Goal: Task Accomplishment & Management: Manage account settings

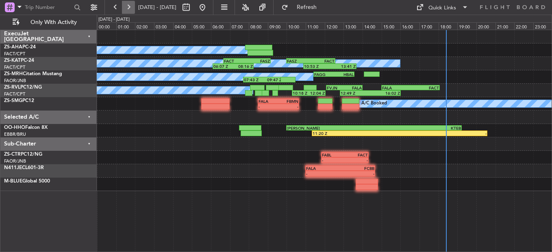
click at [124, 11] on button at bounding box center [128, 7] width 13 height 13
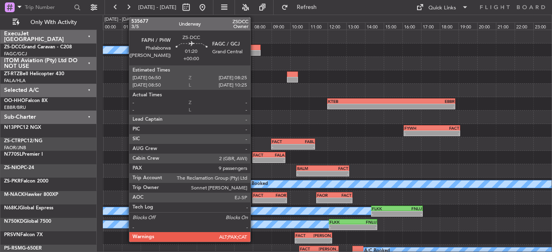
click at [254, 48] on div at bounding box center [246, 48] width 30 height 6
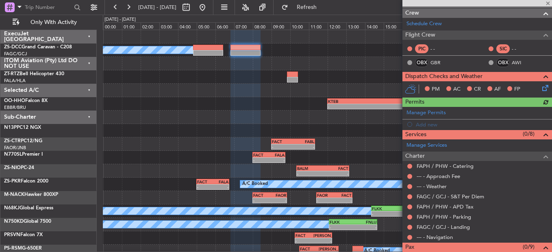
scroll to position [124, 0]
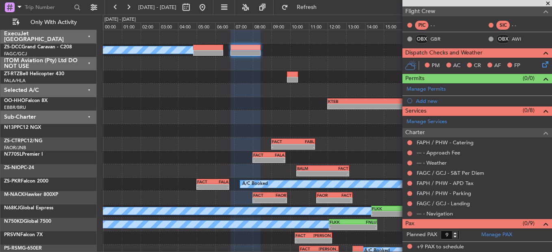
click at [408, 213] on button at bounding box center [410, 213] width 5 height 5
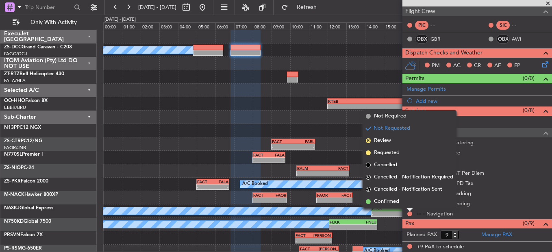
drag, startPoint x: 408, startPoint y: 203, endPoint x: 390, endPoint y: 201, distance: 18.7
click at [408, 204] on li "Confirmed" at bounding box center [410, 202] width 94 height 12
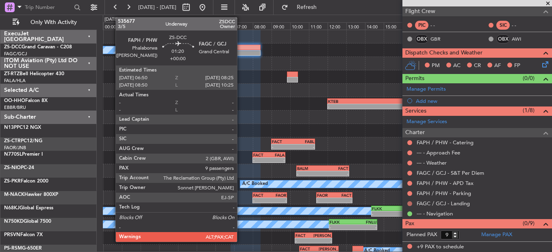
click at [410, 203] on button at bounding box center [410, 203] width 5 height 5
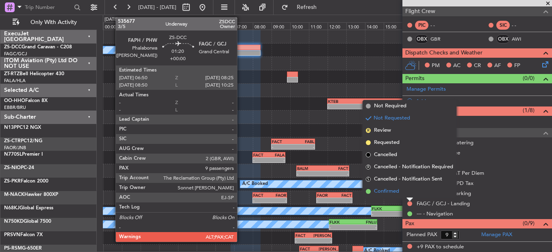
click at [403, 191] on li "Confirmed" at bounding box center [410, 191] width 94 height 12
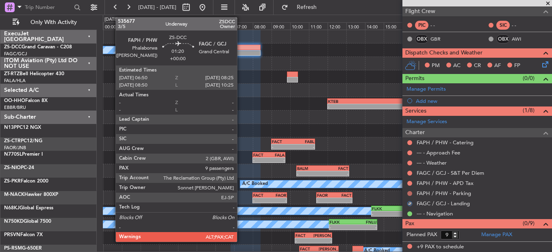
click at [409, 192] on button at bounding box center [410, 193] width 5 height 5
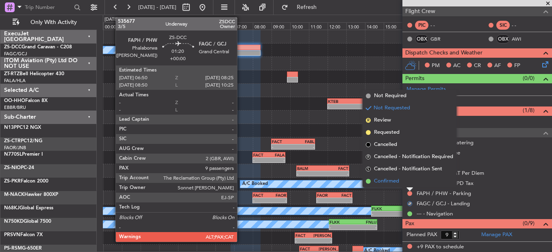
click at [408, 176] on li "Confirmed" at bounding box center [410, 181] width 94 height 12
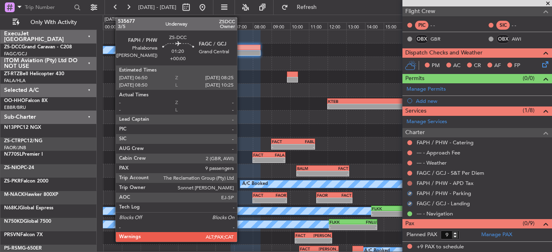
click at [411, 182] on button at bounding box center [410, 183] width 5 height 5
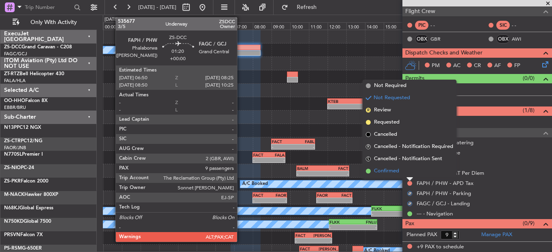
click at [409, 177] on li "Confirmed" at bounding box center [410, 171] width 94 height 12
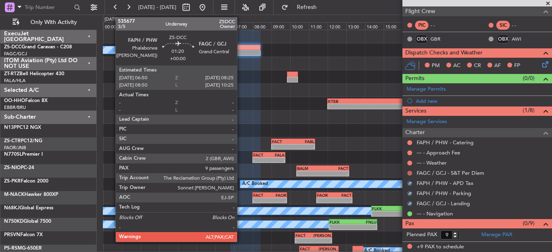
click at [409, 174] on button at bounding box center [410, 173] width 5 height 5
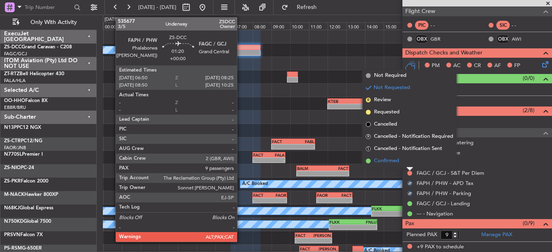
click at [408, 164] on li "Confirmed" at bounding box center [410, 161] width 94 height 12
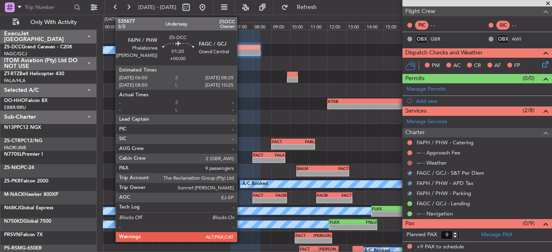
click at [408, 163] on button at bounding box center [410, 163] width 5 height 5
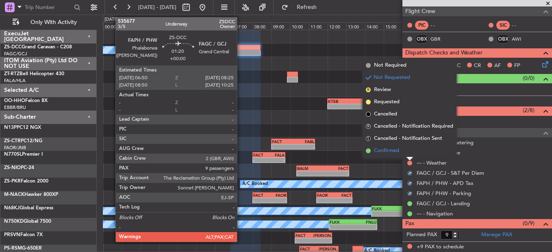
click at [407, 150] on li "Confirmed" at bounding box center [410, 151] width 94 height 12
click at [408, 150] on div at bounding box center [410, 153] width 7 height 7
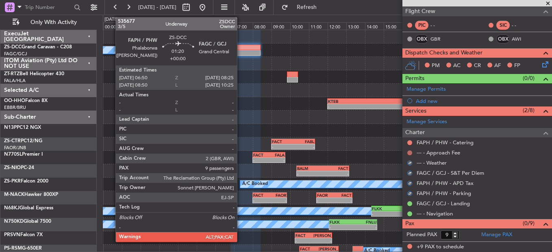
click at [409, 154] on button at bounding box center [410, 152] width 5 height 5
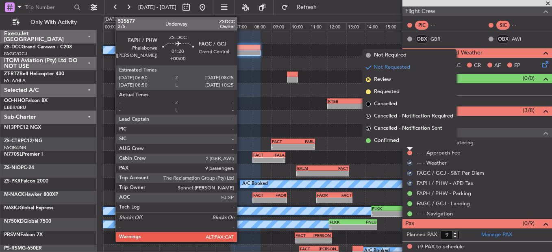
click at [409, 147] on div at bounding box center [410, 148] width 7 height 3
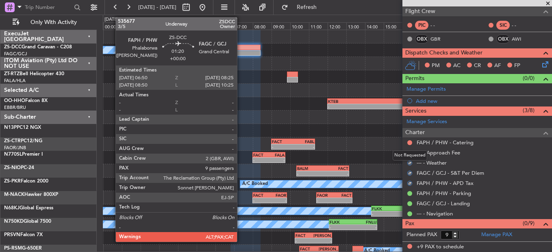
click at [410, 153] on div "Not Requested" at bounding box center [410, 155] width 35 height 10
click at [411, 155] on mat-tooltip-component "Not Requested" at bounding box center [410, 166] width 46 height 22
click at [411, 152] on button at bounding box center [410, 152] width 5 height 5
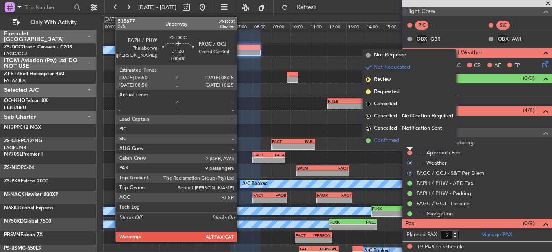
click at [408, 143] on li "Confirmed" at bounding box center [410, 141] width 94 height 12
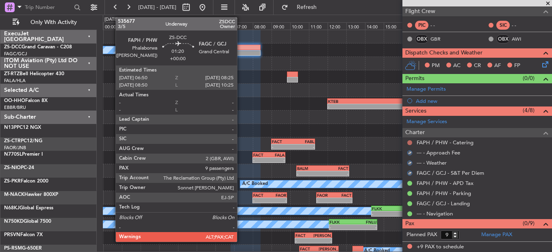
click at [408, 141] on button at bounding box center [410, 142] width 5 height 5
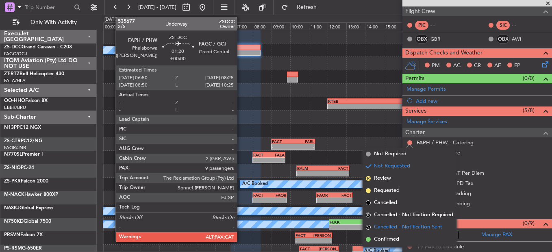
click at [407, 229] on span "Cancelled - Notification Sent" at bounding box center [408, 227] width 68 height 8
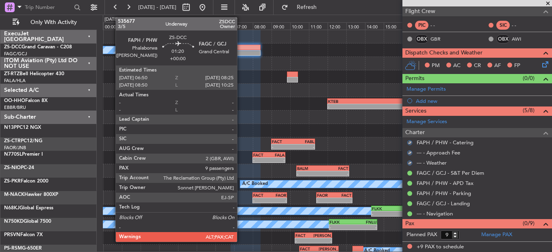
click at [541, 65] on icon at bounding box center [544, 63] width 7 height 7
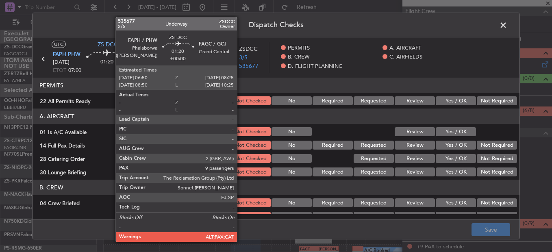
click at [497, 108] on article "PERMITS 22 All Permits Ready Not Checked No Required Requested Review Yes / OK …" at bounding box center [276, 146] width 487 height 137
click at [494, 100] on button "Not Required" at bounding box center [497, 100] width 40 height 9
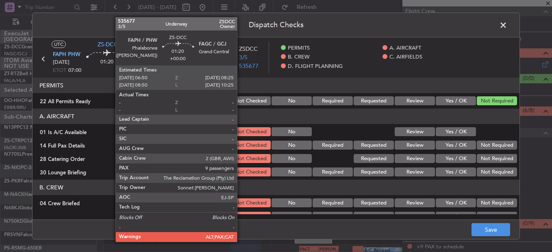
click at [459, 129] on button "Yes / OK" at bounding box center [456, 131] width 40 height 9
click at [477, 150] on div "Not Required" at bounding box center [496, 145] width 41 height 11
click at [477, 149] on button "Not Required" at bounding box center [497, 145] width 40 height 9
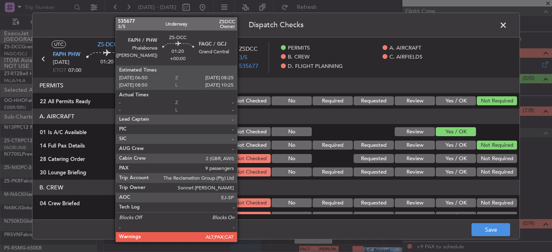
click at [483, 132] on div at bounding box center [496, 131] width 41 height 11
click at [482, 157] on button "Not Required" at bounding box center [497, 158] width 40 height 9
click at [480, 166] on section "A. AIRCRAFT 01 Is A/C Available Not Checked No Review Yes / OK 14 Full Pax Deta…" at bounding box center [276, 143] width 487 height 69
click at [479, 178] on article "PERMITS 22 All Permits Ready Not Checked No Required Requested Review Yes / OK …" at bounding box center [276, 146] width 487 height 137
click at [479, 181] on article "PERMITS 22 All Permits Ready Not Checked No Required Requested Review Yes / OK …" at bounding box center [276, 146] width 487 height 137
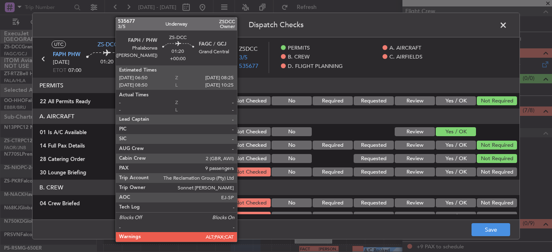
click at [479, 169] on button "Not Required" at bounding box center [497, 172] width 40 height 9
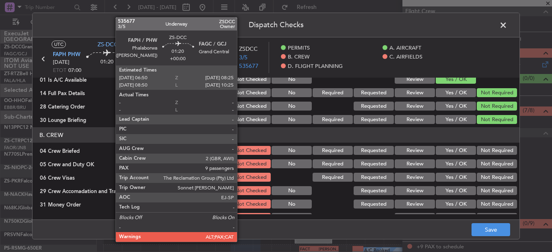
scroll to position [81, 0]
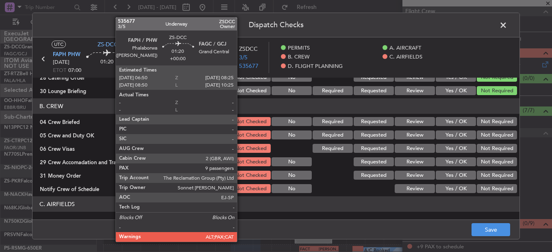
drag, startPoint x: 496, startPoint y: 120, endPoint x: 496, endPoint y: 126, distance: 6.1
click at [496, 120] on button "Not Required" at bounding box center [497, 121] width 40 height 9
click at [496, 135] on button "Not Required" at bounding box center [497, 135] width 40 height 9
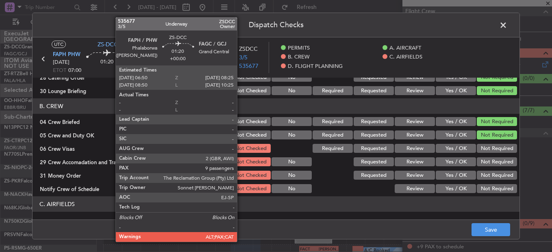
click at [496, 142] on section "B. CREW 04 Crew Briefed Not Checked No Required Requested Review Yes / OK Not R…" at bounding box center [276, 146] width 487 height 96
drag, startPoint x: 495, startPoint y: 147, endPoint x: 495, endPoint y: 152, distance: 4.5
click at [495, 151] on button "Not Required" at bounding box center [497, 148] width 40 height 9
drag, startPoint x: 495, startPoint y: 152, endPoint x: 494, endPoint y: 161, distance: 9.8
click at [495, 153] on button "Not Required" at bounding box center [497, 148] width 40 height 9
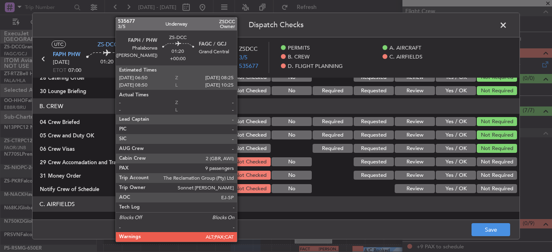
click at [494, 168] on section "B. CREW 04 Crew Briefed Not Checked No Required Requested Review Yes / OK Not R…" at bounding box center [276, 146] width 487 height 96
drag, startPoint x: 494, startPoint y: 168, endPoint x: 490, endPoint y: 188, distance: 19.9
click at [493, 174] on section "B. CREW 04 Crew Briefed Not Checked No Required Requested Review Yes / OK Not R…" at bounding box center [276, 146] width 487 height 96
click at [489, 162] on button "Not Required" at bounding box center [497, 161] width 40 height 9
click at [489, 178] on section "B. CREW 04 Crew Briefed Not Checked No Required Requested Review Yes / OK Not R…" at bounding box center [276, 146] width 487 height 96
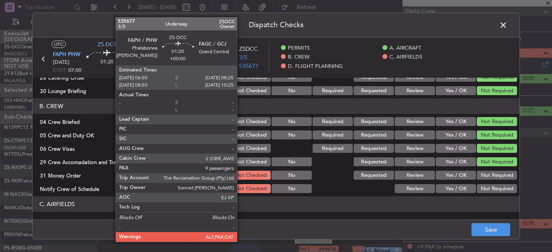
drag, startPoint x: 489, startPoint y: 178, endPoint x: 489, endPoint y: 183, distance: 5.3
click at [489, 180] on div "Not Required" at bounding box center [496, 175] width 41 height 11
click at [489, 188] on button "Not Required" at bounding box center [497, 188] width 40 height 9
click at [489, 191] on button "Not Required" at bounding box center [497, 188] width 40 height 9
click at [486, 171] on button "Not Required" at bounding box center [497, 175] width 40 height 9
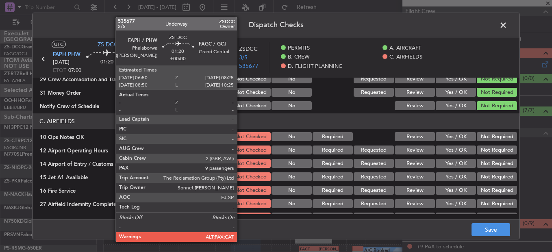
scroll to position [203, 0]
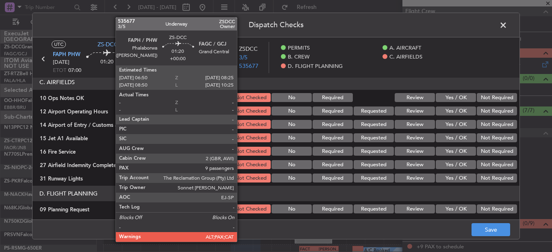
drag, startPoint x: 490, startPoint y: 95, endPoint x: 490, endPoint y: 100, distance: 5.3
click at [490, 95] on button "Not Required" at bounding box center [497, 97] width 40 height 9
drag, startPoint x: 490, startPoint y: 112, endPoint x: 491, endPoint y: 116, distance: 4.1
click at [490, 112] on button "Not Required" at bounding box center [497, 111] width 40 height 9
click at [491, 117] on div "Not Required" at bounding box center [496, 110] width 41 height 11
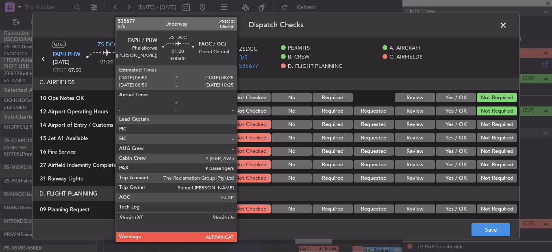
drag, startPoint x: 491, startPoint y: 117, endPoint x: 489, endPoint y: 129, distance: 11.5
click at [491, 123] on section "C. AIRFIELDS 10 Ops Notes OK Not Checked No Required Review Yes / OK Not Requir…" at bounding box center [276, 128] width 487 height 109
click at [489, 129] on div "Not Required" at bounding box center [496, 124] width 41 height 11
click at [489, 132] on section "C. AIRFIELDS 10 Ops Notes OK Not Checked No Required Review Yes / OK Not Requir…" at bounding box center [276, 128] width 487 height 109
drag, startPoint x: 484, startPoint y: 125, endPoint x: 484, endPoint y: 131, distance: 6.1
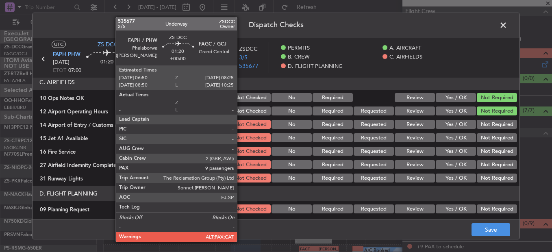
click at [484, 125] on button "Not Required" at bounding box center [497, 124] width 40 height 9
drag, startPoint x: 484, startPoint y: 136, endPoint x: 485, endPoint y: 146, distance: 10.6
click at [485, 140] on button "Not Required" at bounding box center [497, 137] width 40 height 9
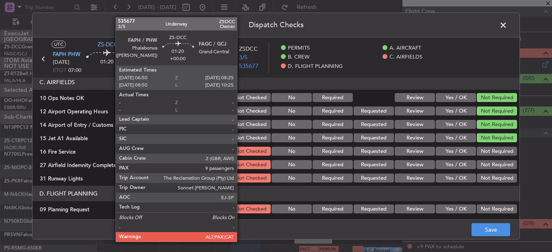
click at [485, 146] on div "Not Required" at bounding box center [496, 151] width 41 height 11
drag, startPoint x: 485, startPoint y: 144, endPoint x: 482, endPoint y: 155, distance: 11.3
click at [482, 156] on div "Not Required" at bounding box center [496, 151] width 41 height 11
drag, startPoint x: 482, startPoint y: 155, endPoint x: 481, endPoint y: 159, distance: 4.6
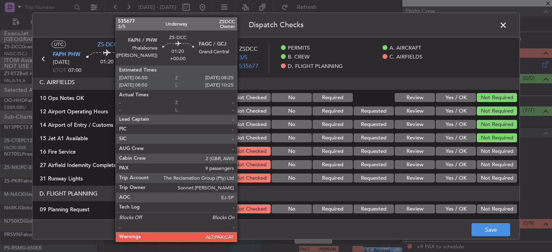
click at [482, 156] on button "Not Required" at bounding box center [497, 151] width 40 height 9
click at [480, 157] on section "C. AIRFIELDS 10 Ops Notes OK Not Checked No Required Review Yes / OK Not Requir…" at bounding box center [276, 128] width 487 height 109
click at [480, 161] on button "Not Required" at bounding box center [497, 164] width 40 height 9
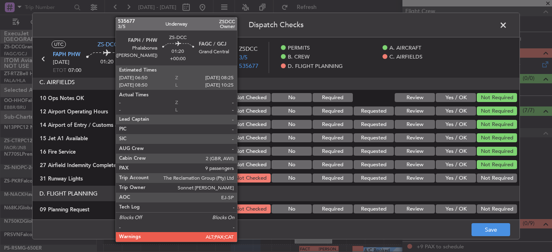
drag, startPoint x: 470, startPoint y: 183, endPoint x: 470, endPoint y: 179, distance: 4.5
click at [476, 182] on div "Not Required" at bounding box center [496, 177] width 41 height 11
click at [476, 174] on div "Not Required" at bounding box center [496, 177] width 41 height 11
click at [479, 180] on button "Not Required" at bounding box center [497, 178] width 40 height 9
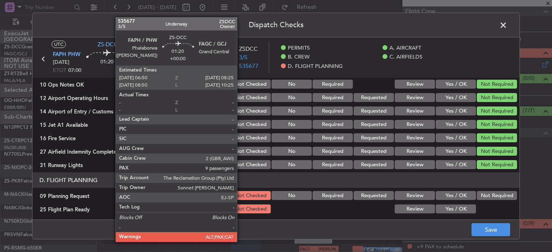
scroll to position [219, 0]
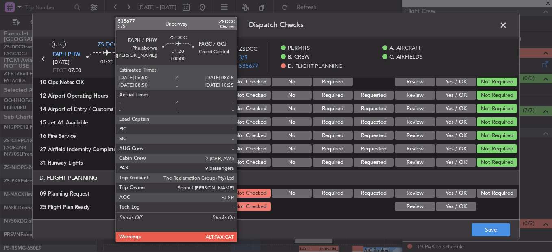
click at [485, 201] on section "D. FLIGHT PLANNING 09 Planning Request Not Checked No Required Requested Review…" at bounding box center [276, 191] width 487 height 42
drag, startPoint x: 485, startPoint y: 184, endPoint x: 482, endPoint y: 191, distance: 7.3
click at [485, 184] on header "D. FLIGHT PLANNING" at bounding box center [276, 177] width 487 height 15
click at [480, 195] on button "Not Required" at bounding box center [497, 193] width 40 height 9
click at [466, 209] on button "Yes / OK" at bounding box center [456, 206] width 40 height 9
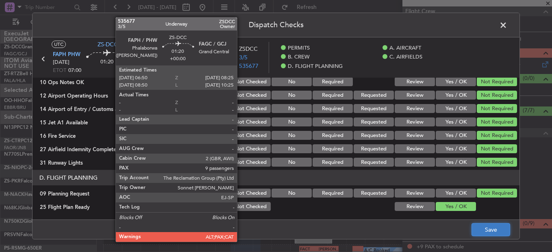
click at [480, 230] on button "Save" at bounding box center [491, 229] width 39 height 13
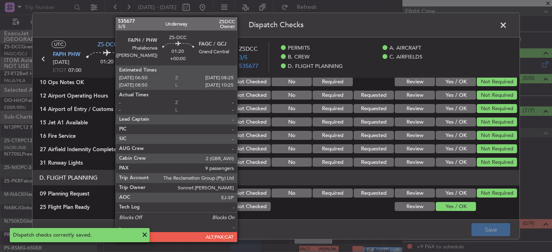
click at [419, 80] on button "Review" at bounding box center [415, 81] width 40 height 9
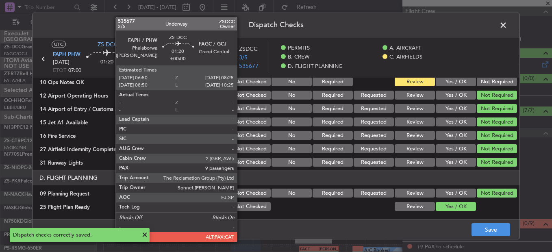
drag, startPoint x: 494, startPoint y: 94, endPoint x: 491, endPoint y: 91, distance: 4.3
click at [494, 94] on button "Not Required" at bounding box center [497, 95] width 40 height 9
click at [493, 73] on article "UTC ZS-DCC FAPH PHW [DATE] ETOT 07:00 01:20 FAGC GCJ [DATE] 08:20 ELDT Flight N…" at bounding box center [276, 57] width 487 height 40
click at [486, 84] on button "Not Required" at bounding box center [497, 81] width 40 height 9
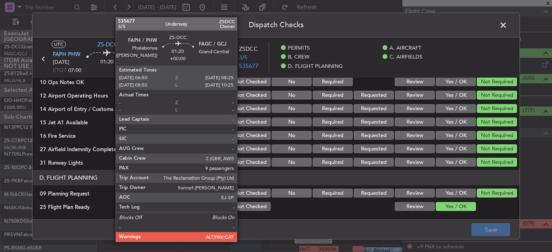
click at [500, 34] on header "Dispatch Checks" at bounding box center [276, 25] width 487 height 24
click at [508, 28] on span at bounding box center [508, 27] width 0 height 16
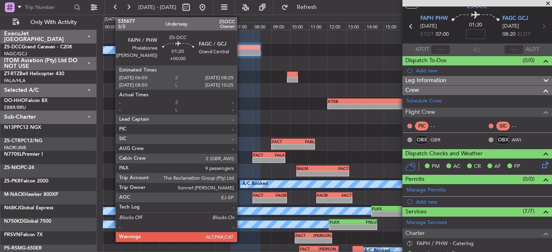
scroll to position [0, 0]
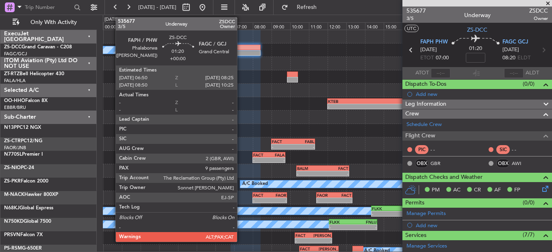
click at [242, 88] on div at bounding box center [327, 90] width 449 height 13
click at [277, 61] on div at bounding box center [327, 63] width 449 height 13
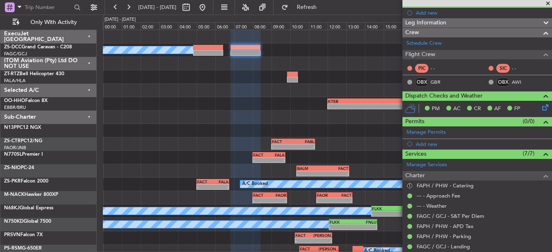
scroll to position [124, 0]
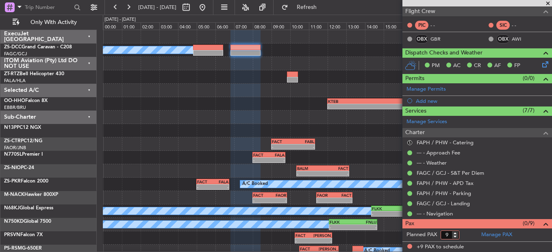
drag, startPoint x: 451, startPoint y: 233, endPoint x: 443, endPoint y: 232, distance: 8.2
click at [443, 232] on input "9" at bounding box center [450, 235] width 19 height 9
type input "0"
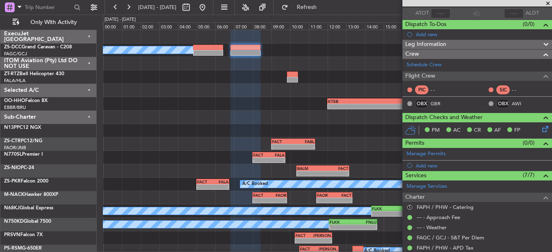
scroll to position [43, 0]
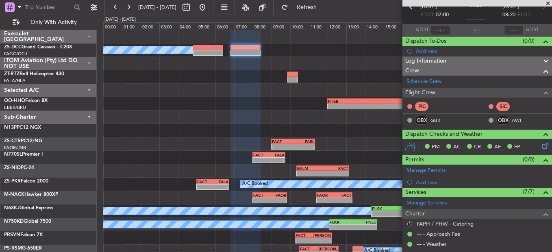
click at [409, 222] on button "S" at bounding box center [410, 224] width 5 height 5
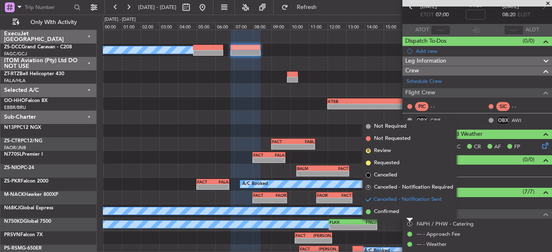
drag, startPoint x: 372, startPoint y: 209, endPoint x: 367, endPoint y: 216, distance: 9.1
click at [371, 210] on li "Confirmed" at bounding box center [410, 212] width 94 height 12
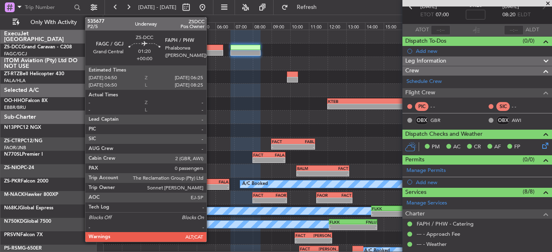
click at [210, 47] on div at bounding box center [208, 48] width 30 height 6
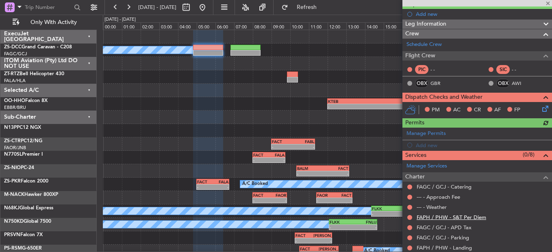
scroll to position [114, 0]
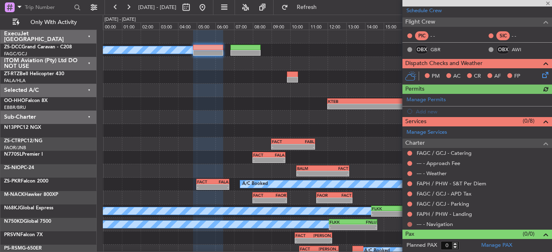
click at [410, 224] on button at bounding box center [410, 224] width 5 height 5
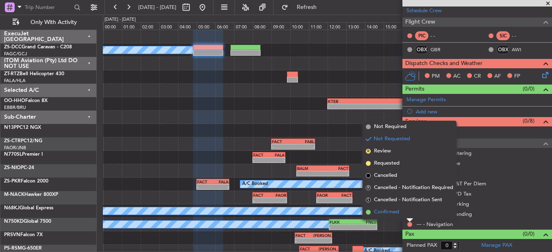
click at [382, 210] on span "Confirmed" at bounding box center [386, 212] width 25 height 8
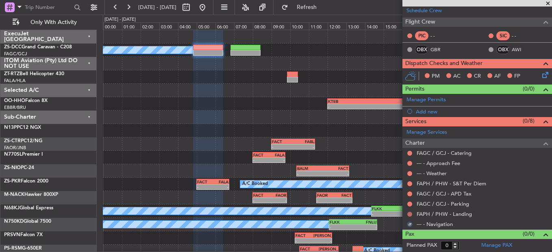
click at [410, 214] on button at bounding box center [410, 214] width 5 height 5
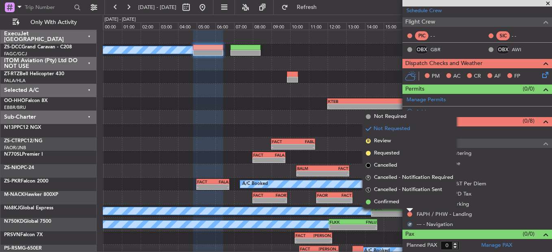
click at [410, 196] on li "Confirmed" at bounding box center [410, 202] width 94 height 12
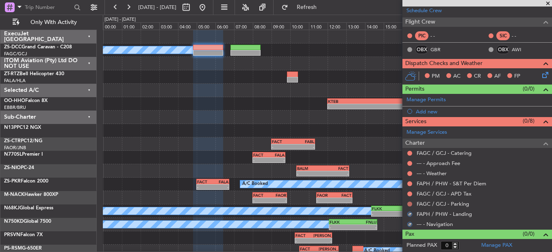
click at [411, 204] on button at bounding box center [410, 204] width 5 height 5
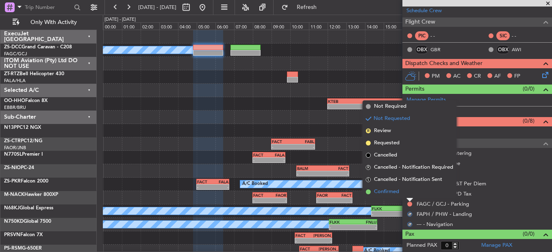
click at [411, 195] on li "Confirmed" at bounding box center [410, 192] width 94 height 12
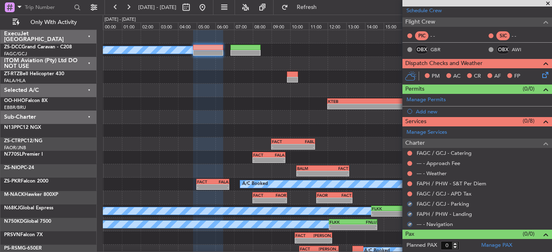
click at [411, 195] on button at bounding box center [410, 194] width 5 height 5
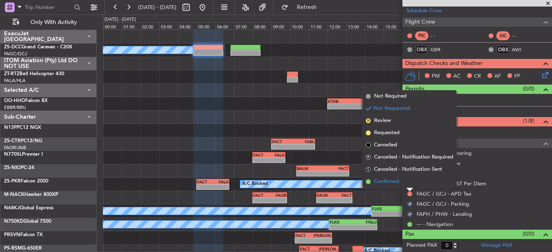
click at [407, 182] on li "Confirmed" at bounding box center [410, 182] width 94 height 12
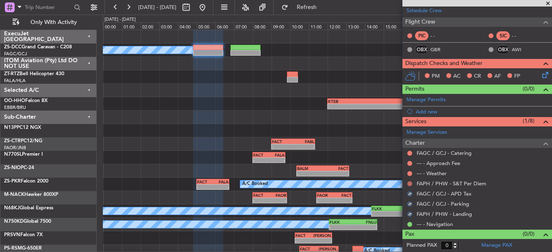
click at [409, 183] on button at bounding box center [410, 183] width 5 height 5
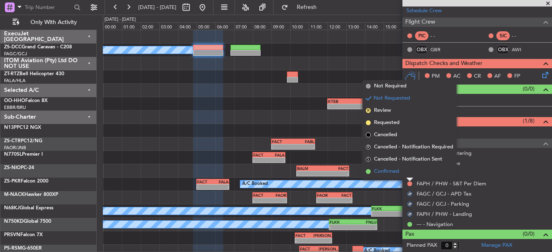
click at [412, 175] on li "Confirmed" at bounding box center [410, 172] width 94 height 12
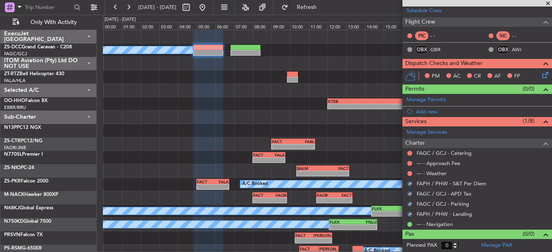
click at [412, 175] on button at bounding box center [410, 173] width 5 height 5
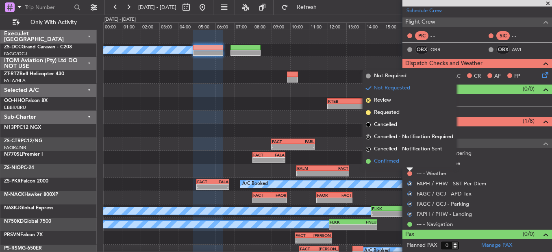
click at [408, 162] on li "Confirmed" at bounding box center [410, 161] width 94 height 12
click at [408, 162] on button at bounding box center [410, 163] width 5 height 5
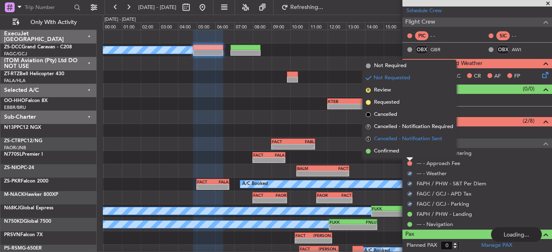
click at [408, 142] on span "Cancelled - Notification Sent" at bounding box center [408, 139] width 68 height 8
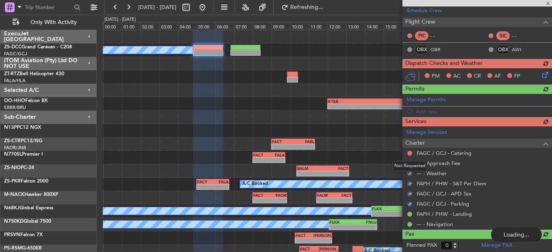
click at [408, 155] on mat-tooltip-component "Not Requested" at bounding box center [410, 166] width 46 height 22
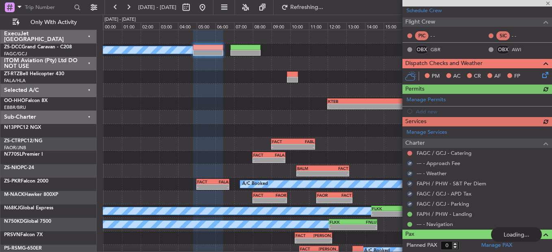
click at [408, 152] on div "Manage Services Charter FAGC / GCJ - Catering --- - Approach Fee --- - Weather …" at bounding box center [478, 177] width 150 height 103
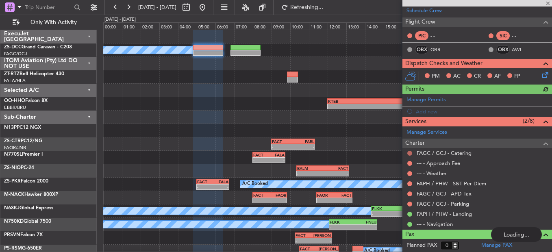
click at [411, 152] on button at bounding box center [410, 153] width 5 height 5
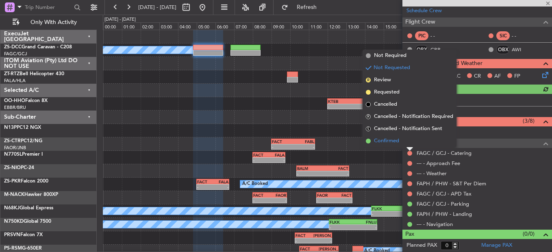
click at [407, 144] on li "Confirmed" at bounding box center [410, 141] width 94 height 12
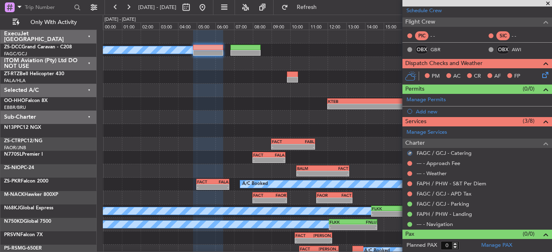
click at [541, 74] on icon at bounding box center [544, 73] width 7 height 7
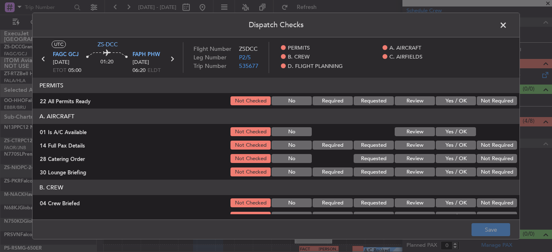
click at [459, 100] on button "Yes / OK" at bounding box center [456, 100] width 40 height 9
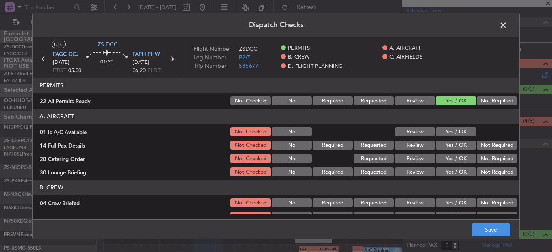
click at [458, 132] on button "Yes / OK" at bounding box center [456, 131] width 40 height 9
drag, startPoint x: 460, startPoint y: 144, endPoint x: 456, endPoint y: 156, distance: 12.7
click at [460, 145] on button "Yes / OK" at bounding box center [456, 145] width 40 height 9
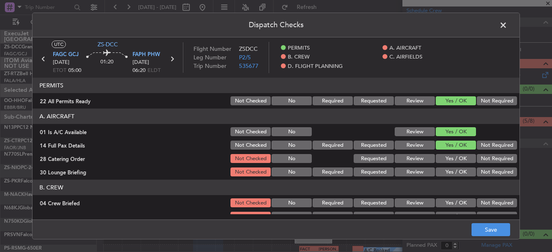
click at [449, 164] on div "Yes / OK" at bounding box center [455, 158] width 41 height 11
click at [477, 161] on button "Not Required" at bounding box center [497, 158] width 40 height 9
click at [457, 176] on button "Yes / OK" at bounding box center [456, 172] width 40 height 9
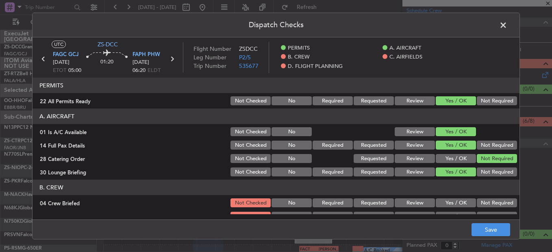
click at [480, 170] on button "Not Required" at bounding box center [497, 172] width 40 height 9
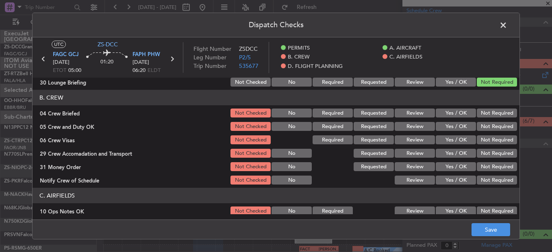
scroll to position [81, 0]
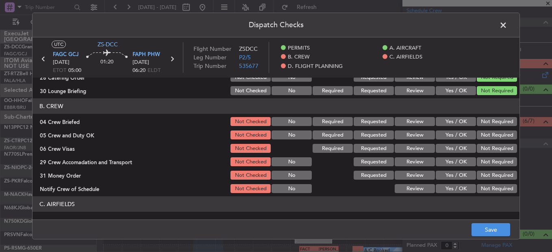
click at [453, 122] on button "Yes / OK" at bounding box center [456, 121] width 40 height 9
click at [453, 130] on section "B. CREW 04 Crew Briefed Not Checked No Required Requested Review Yes / OK Not R…" at bounding box center [276, 146] width 487 height 96
click at [455, 137] on button "Yes / OK" at bounding box center [456, 135] width 40 height 9
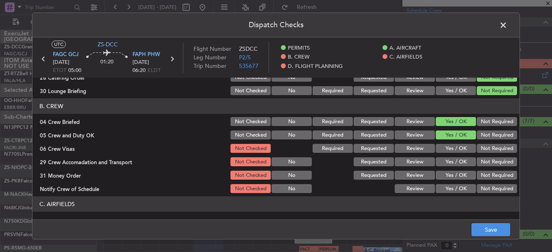
click at [482, 152] on button "Not Required" at bounding box center [497, 148] width 40 height 9
click at [467, 161] on button "Yes / OK" at bounding box center [456, 161] width 40 height 9
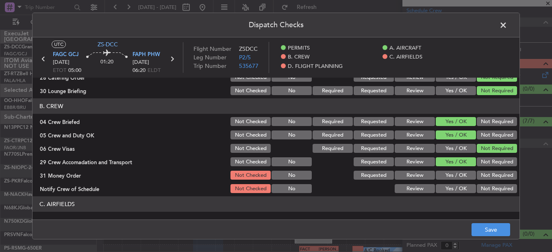
click at [494, 168] on section "B. CREW 04 Crew Briefed Not Checked No Required Requested Review Yes / OK Not R…" at bounding box center [276, 146] width 487 height 96
drag, startPoint x: 483, startPoint y: 163, endPoint x: 484, endPoint y: 175, distance: 11.8
click at [483, 164] on button "Not Required" at bounding box center [497, 161] width 40 height 9
click at [484, 178] on button "Not Required" at bounding box center [497, 175] width 40 height 9
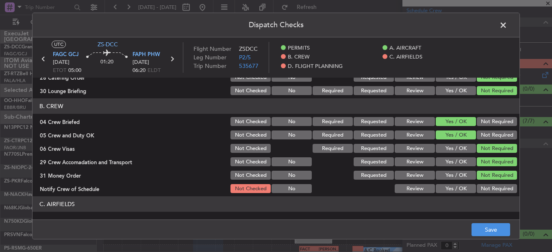
click at [451, 187] on button "Yes / OK" at bounding box center [456, 188] width 40 height 9
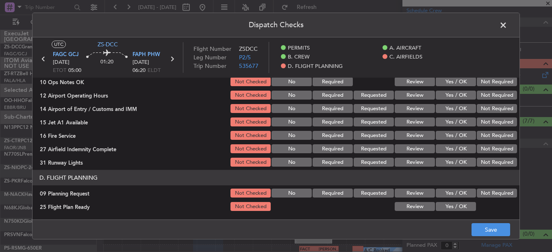
scroll to position [138, 0]
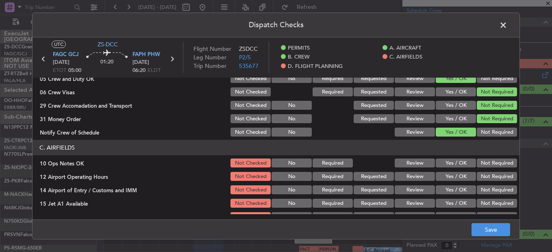
click at [448, 165] on button "Yes / OK" at bounding box center [456, 163] width 40 height 9
click at [448, 172] on button "Yes / OK" at bounding box center [456, 176] width 40 height 9
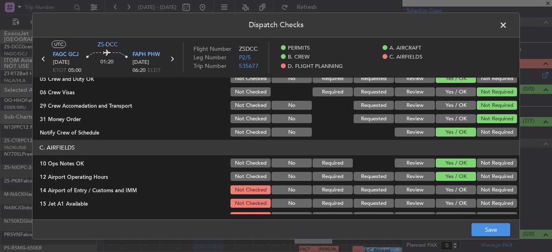
click at [480, 188] on button "Not Required" at bounding box center [497, 189] width 40 height 9
drag, startPoint x: 443, startPoint y: 216, endPoint x: 442, endPoint y: 209, distance: 7.0
click at [443, 216] on main "UTC ZS-DCC FAGC GCJ [DATE] ETOT 05:00 01:20 FAPH PHW [DATE] 06:20 ELDT Flight N…" at bounding box center [276, 129] width 487 height 185
click at [442, 207] on button "Yes / OK" at bounding box center [456, 203] width 40 height 9
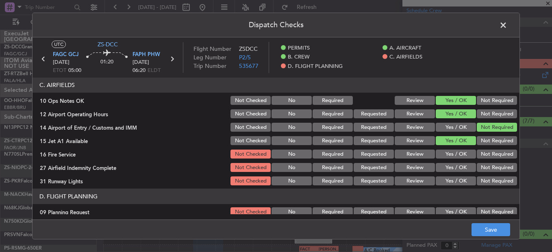
scroll to position [219, 0]
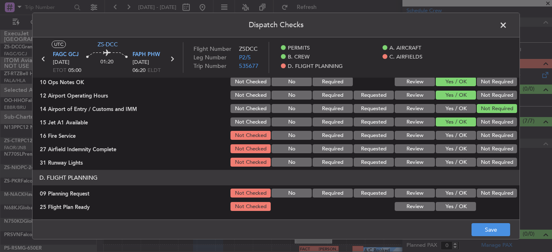
click at [451, 129] on section "C. AIRFIELDS 10 Ops Notes OK Not Checked No Required Review Yes / OK Not Requir…" at bounding box center [276, 113] width 487 height 109
click at [451, 138] on button "Yes / OK" at bounding box center [456, 135] width 40 height 9
click at [452, 150] on button "Yes / OK" at bounding box center [456, 148] width 40 height 9
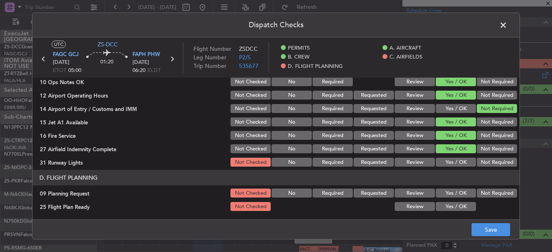
click at [453, 158] on button "Yes / OK" at bounding box center [456, 162] width 40 height 9
click at [450, 195] on button "Yes / OK" at bounding box center [456, 193] width 40 height 9
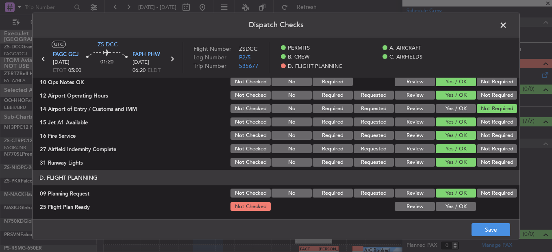
drag, startPoint x: 455, startPoint y: 207, endPoint x: 457, endPoint y: 210, distance: 4.2
click at [455, 208] on button "Yes / OK" at bounding box center [456, 206] width 40 height 9
click at [499, 233] on button "Save" at bounding box center [491, 229] width 39 height 13
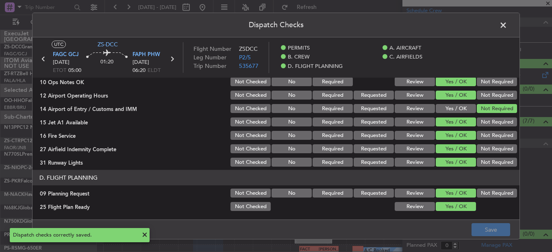
click at [482, 196] on button "Not Required" at bounding box center [497, 193] width 40 height 9
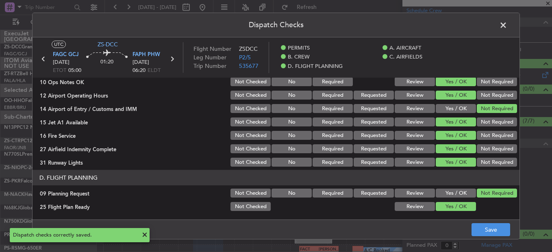
drag, startPoint x: 483, startPoint y: 216, endPoint x: 488, endPoint y: 252, distance: 36.1
click at [484, 218] on main "UTC ZS-DCC FAGC GCJ [DATE] ETOT 05:00 01:20 FAPH PHW [DATE] 06:20 ELDT Flight N…" at bounding box center [276, 129] width 487 height 185
click at [481, 235] on button "Save" at bounding box center [491, 229] width 39 height 13
click at [508, 25] on span at bounding box center [508, 27] width 0 height 16
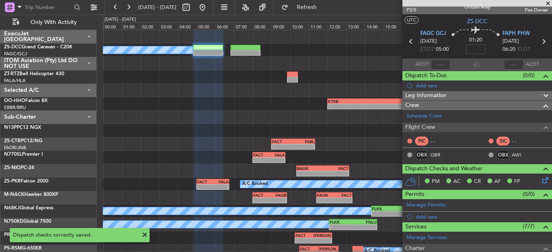
scroll to position [0, 0]
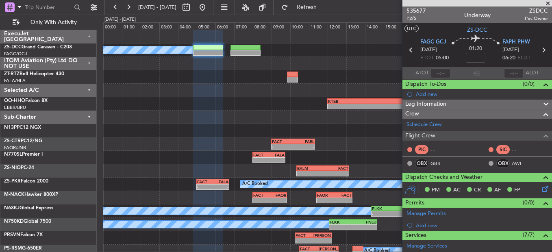
click at [548, 2] on span at bounding box center [548, 3] width 8 height 7
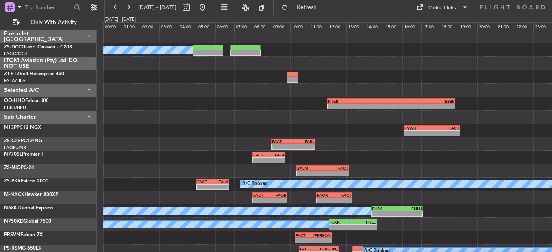
click at [108, 7] on fb-range-datepicker "[DATE] - [DATE]" at bounding box center [159, 7] width 109 height 15
click at [113, 7] on button at bounding box center [115, 7] width 13 height 13
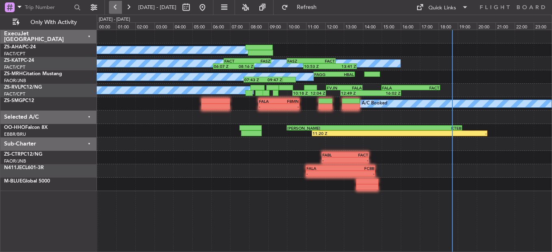
click at [113, 7] on button at bounding box center [115, 7] width 13 height 13
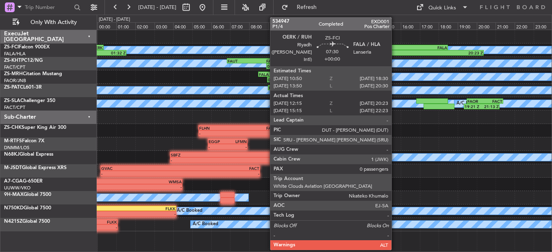
click at [395, 52] on div "12:15 Z" at bounding box center [368, 52] width 76 height 5
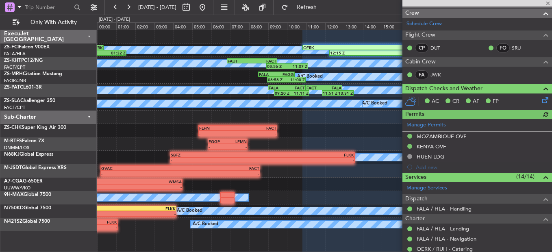
scroll to position [122, 0]
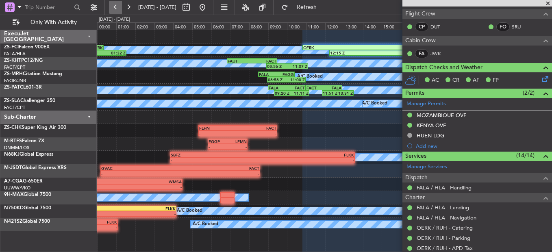
click at [117, 6] on button at bounding box center [115, 7] width 13 height 13
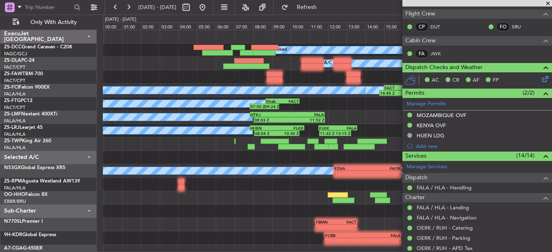
click at [547, 3] on span at bounding box center [548, 3] width 8 height 7
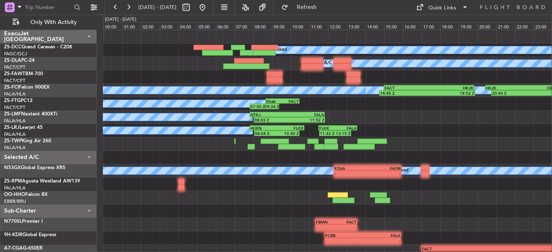
scroll to position [0, 0]
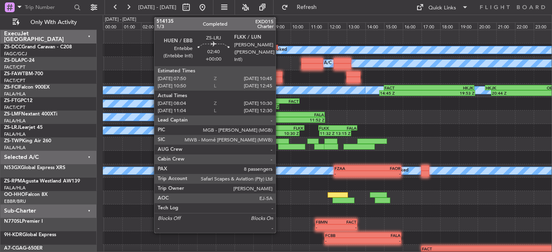
click at [279, 128] on div "FLKK" at bounding box center [290, 128] width 26 height 5
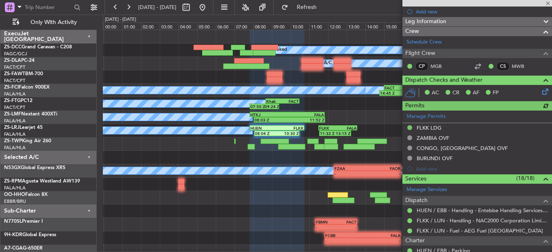
scroll to position [122, 0]
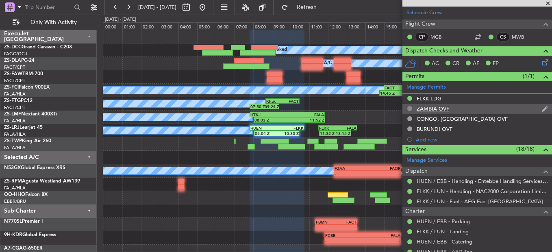
click at [409, 110] on button at bounding box center [410, 108] width 5 height 5
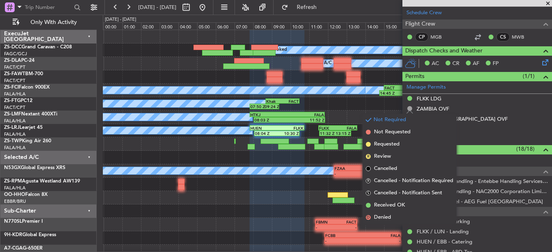
click at [195, 138] on div at bounding box center [327, 143] width 449 height 13
click at [191, 140] on div at bounding box center [327, 143] width 449 height 13
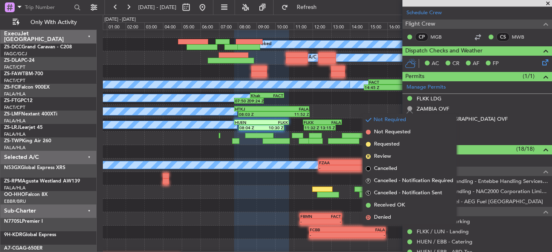
scroll to position [6, 0]
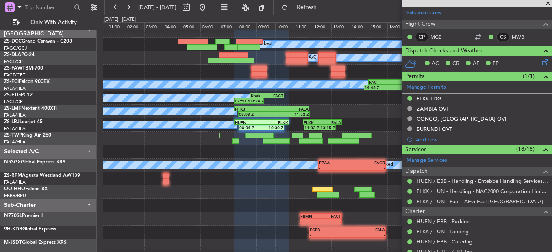
click at [549, 3] on span at bounding box center [548, 3] width 8 height 7
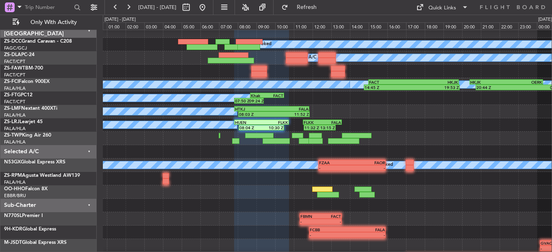
type input "0"
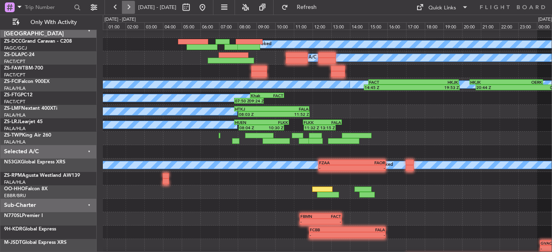
click at [128, 11] on button at bounding box center [128, 7] width 13 height 13
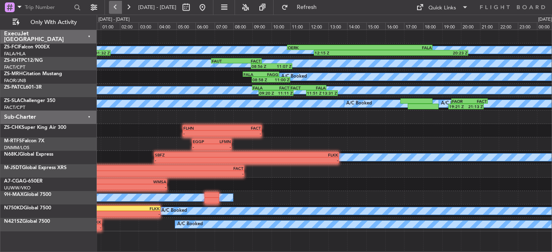
click at [120, 13] on button at bounding box center [115, 7] width 13 height 13
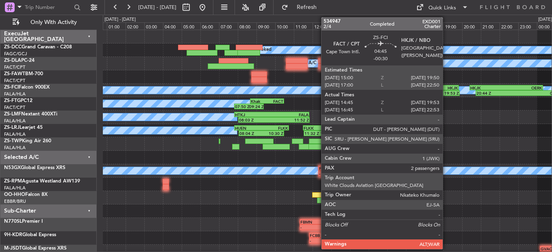
click at [447, 92] on div "19:53 Z" at bounding box center [435, 93] width 47 height 5
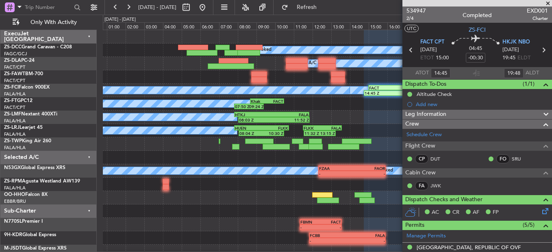
click at [539, 48] on icon at bounding box center [544, 50] width 11 height 11
type input "-00:25"
type input "20:54"
type input "01:27"
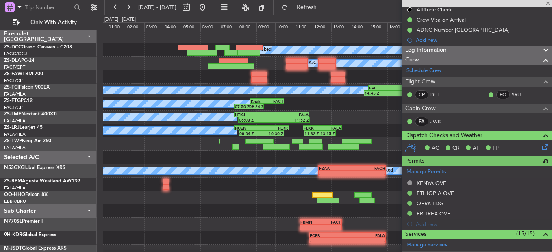
scroll to position [163, 0]
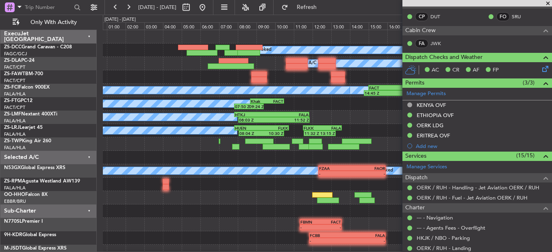
click at [548, 0] on span at bounding box center [548, 3] width 8 height 7
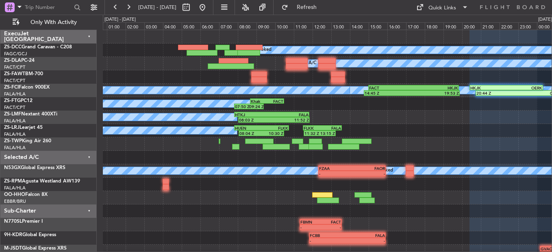
type input "0"
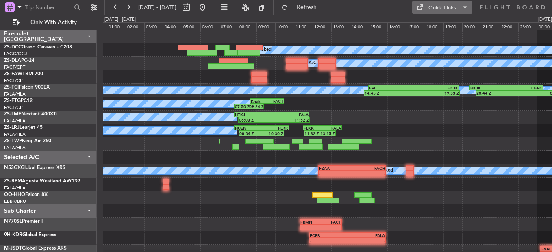
scroll to position [0, 0]
click at [123, 7] on button at bounding box center [128, 7] width 13 height 13
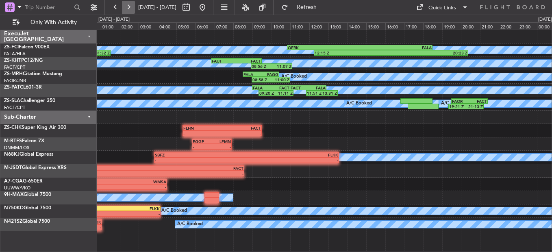
click at [123, 7] on button at bounding box center [128, 7] width 13 height 13
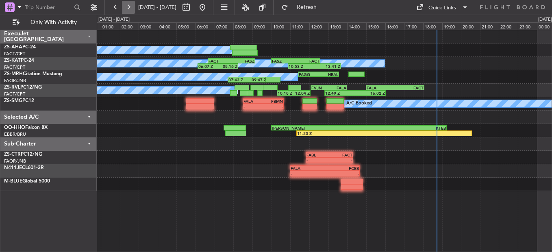
click at [126, 8] on button at bounding box center [128, 7] width 13 height 13
